Goal: Information Seeking & Learning: Learn about a topic

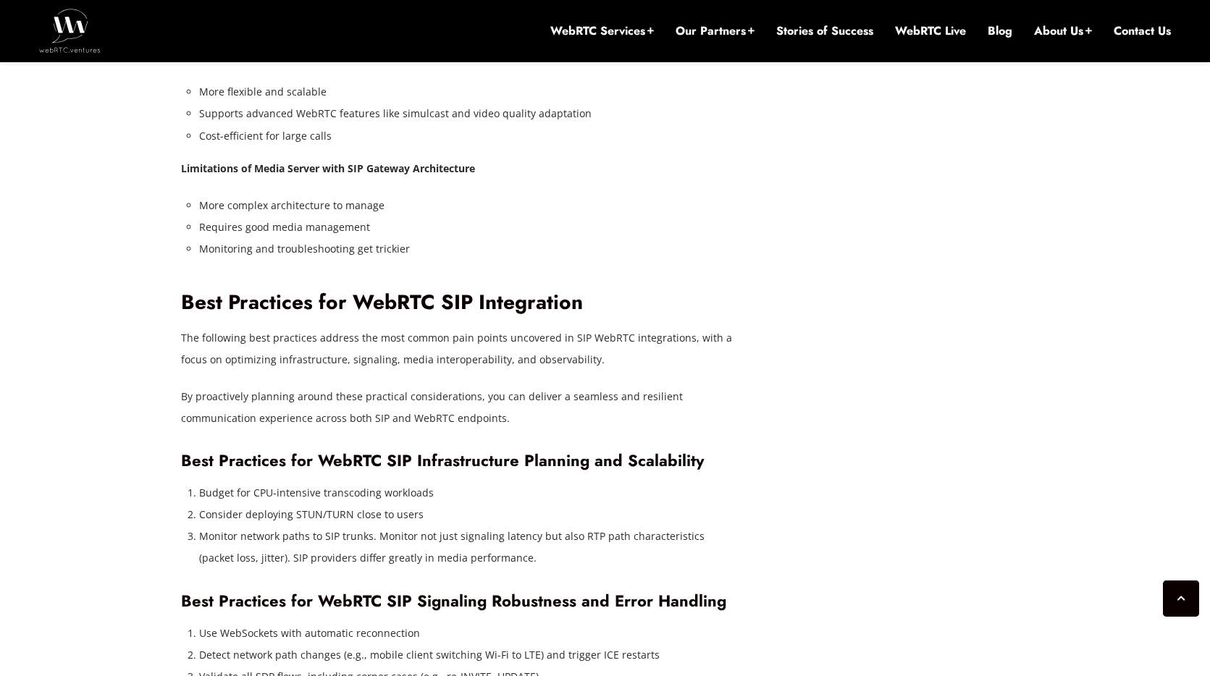
scroll to position [4131, 0]
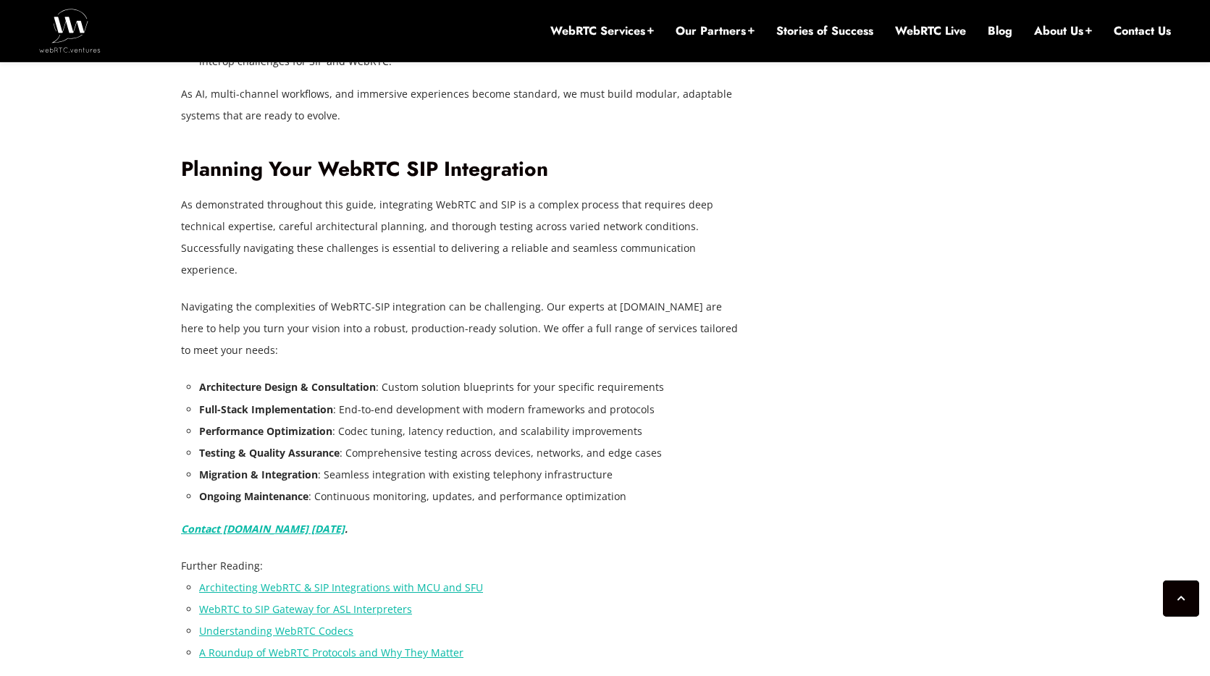
scroll to position [5426, 0]
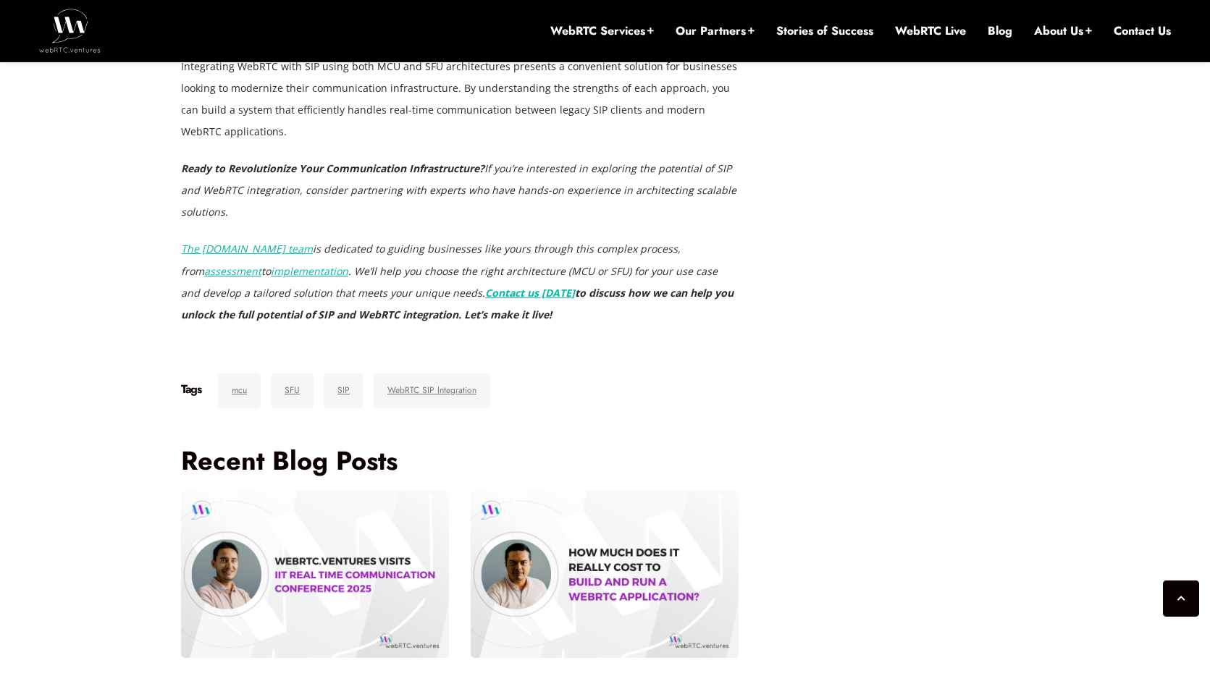
scroll to position [4020, 0]
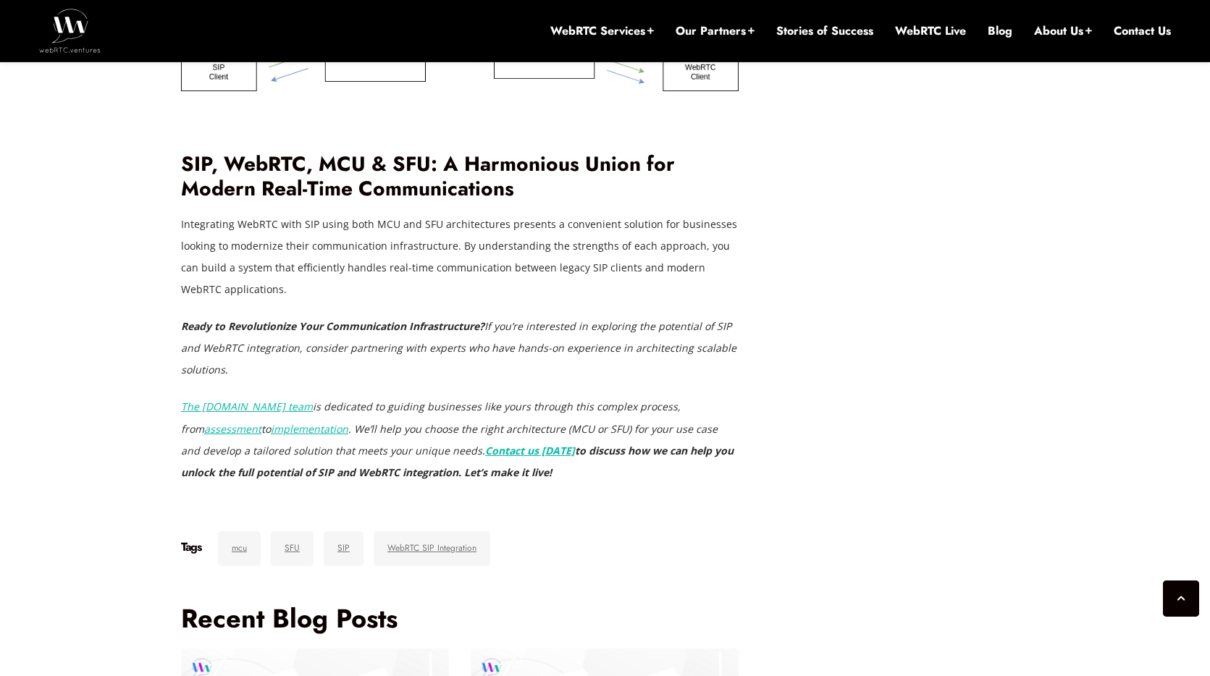
click at [259, 400] on em "The WebRTC.ventures team" at bounding box center [247, 407] width 132 height 14
